Goal: Information Seeking & Learning: Learn about a topic

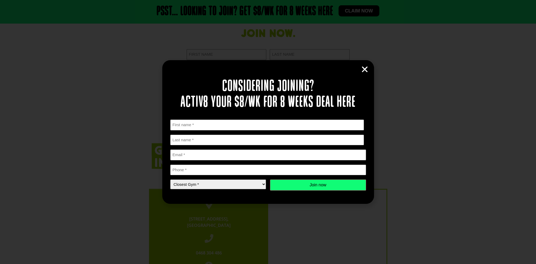
scroll to position [1238, 0]
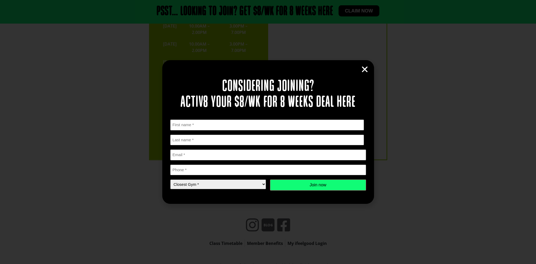
click at [243, 186] on select "Closest Gym * Alexandra Hills Calamvale Coopers Plains Middle Park Oxley Park R…" at bounding box center [218, 184] width 96 height 10
select select "[GEOGRAPHIC_DATA]"
click at [170, 179] on select "Closest Gym * Alexandra Hills Calamvale Coopers Plains Middle Park Oxley Park R…" at bounding box center [218, 184] width 96 height 10
click at [364, 71] on icon "Close" at bounding box center [365, 69] width 8 height 8
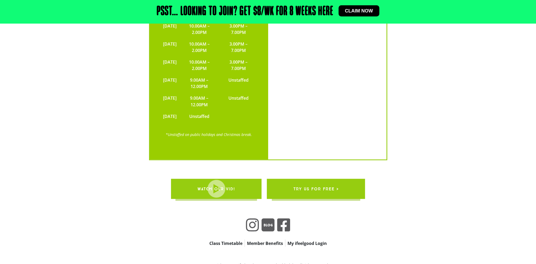
click at [321, 181] on span "try us for free >" at bounding box center [315, 188] width 45 height 15
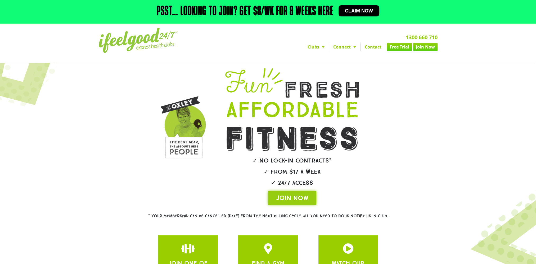
click at [398, 43] on link "Free Trial" at bounding box center [399, 47] width 25 height 8
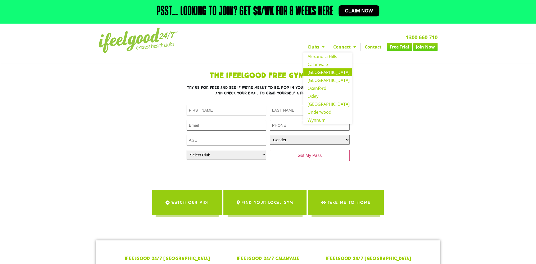
click at [317, 73] on link "[GEOGRAPHIC_DATA]" at bounding box center [327, 72] width 48 height 8
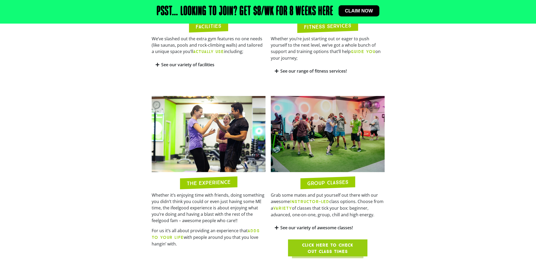
scroll to position [503, 0]
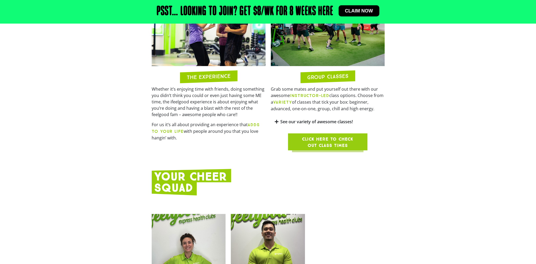
click at [276, 119] on icon at bounding box center [277, 121] width 4 height 4
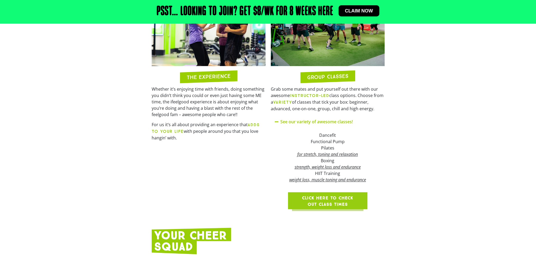
click at [276, 119] on icon at bounding box center [277, 121] width 4 height 4
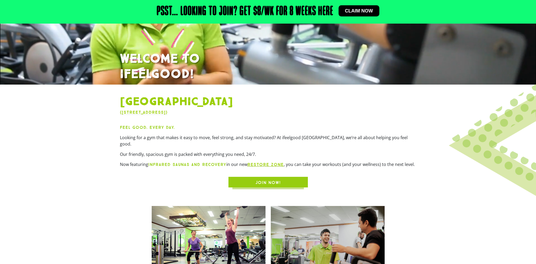
scroll to position [132, 0]
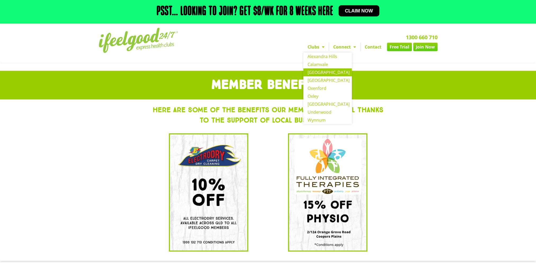
click at [319, 73] on link "Coopers Plains" at bounding box center [327, 72] width 48 height 8
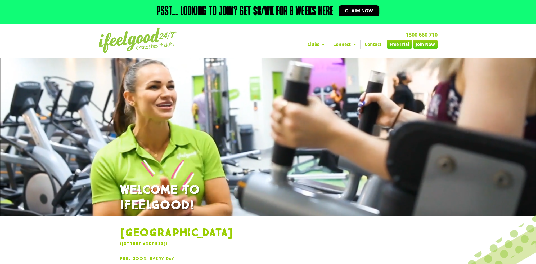
scroll to position [185, 0]
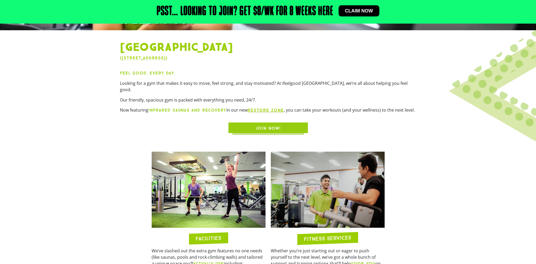
click at [276, 107] on link "RESTORE zone" at bounding box center [265, 109] width 36 height 5
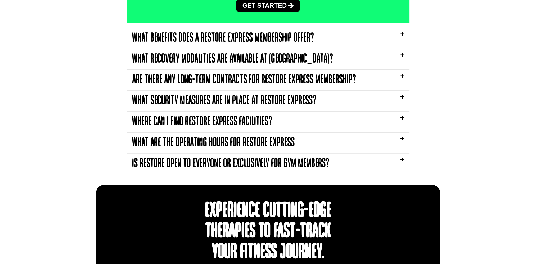
scroll to position [1138, 0]
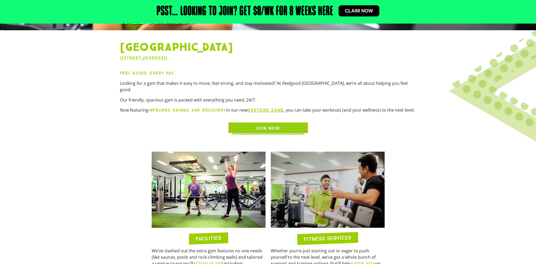
scroll to position [318, 0]
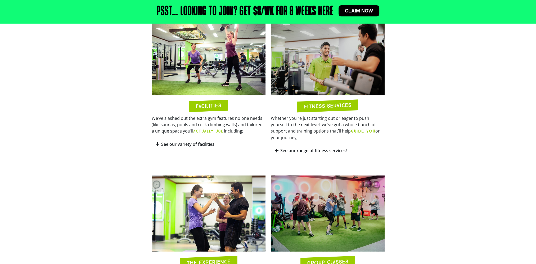
click at [157, 142] on icon at bounding box center [158, 144] width 4 height 4
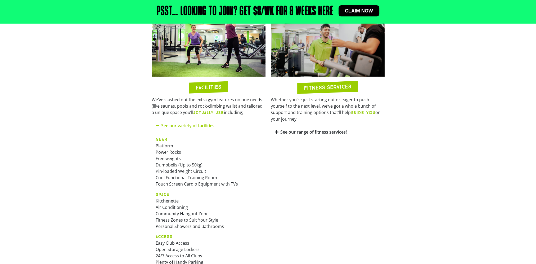
scroll to position [397, 0]
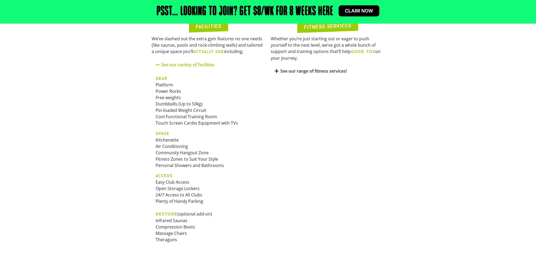
click at [277, 69] on icon at bounding box center [277, 71] width 4 height 4
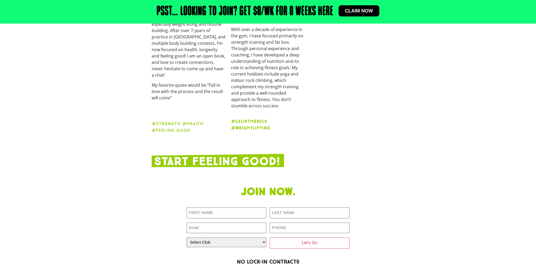
scroll to position [1085, 0]
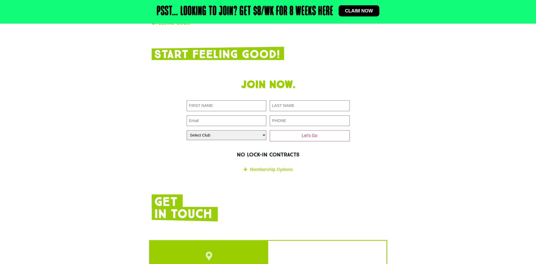
click at [253, 166] on link "Membership Options" at bounding box center [271, 169] width 43 height 6
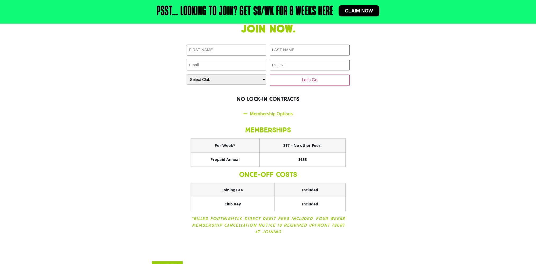
scroll to position [1138, 0]
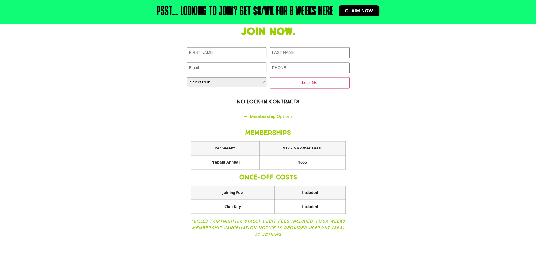
click at [96, 119] on section "Join now. First NAME (Required) LAST NAME (Required) Email (Required) PHONE (Re…" at bounding box center [268, 135] width 536 height 225
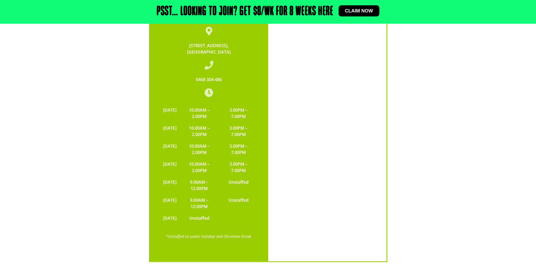
scroll to position [1537, 0]
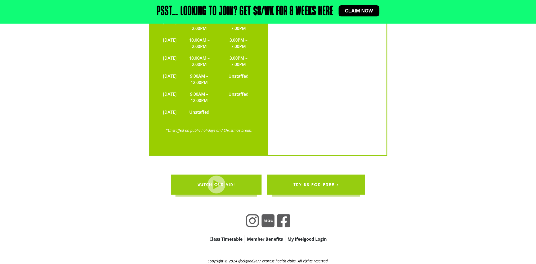
click at [225, 235] on link "Class Timetable" at bounding box center [225, 238] width 37 height 7
